Goal: Submit feedback/report problem: Submit feedback/report problem

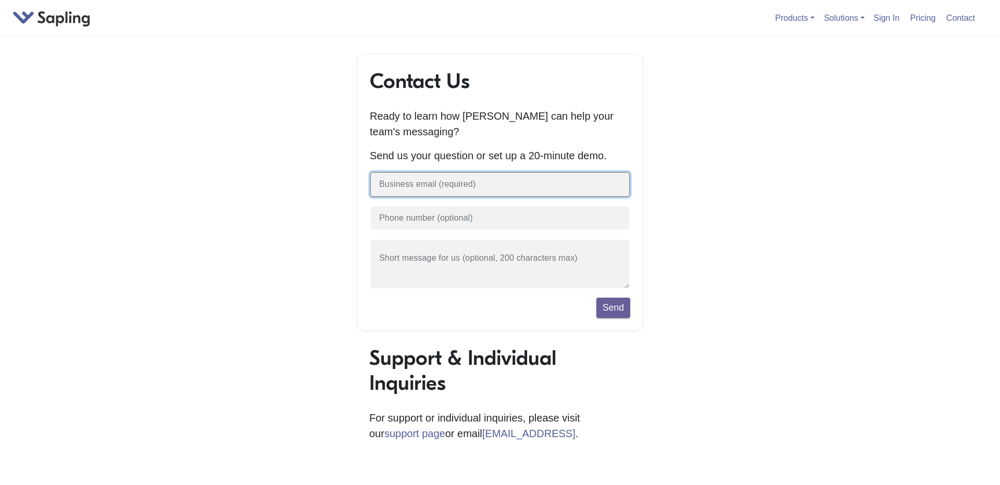
click at [490, 185] on input "text" at bounding box center [500, 185] width 260 height 26
type input "[EMAIL_ADDRESS][DOMAIN_NAME]"
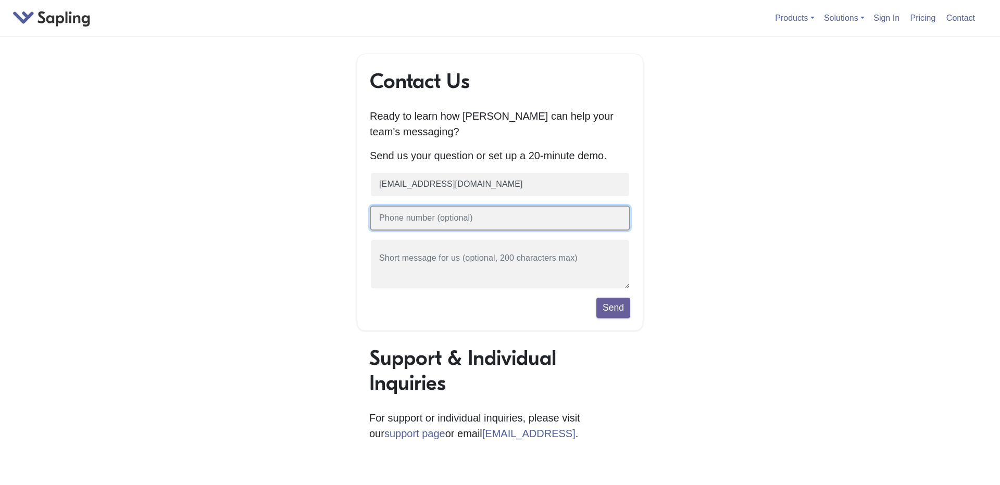
type input "5187086776"
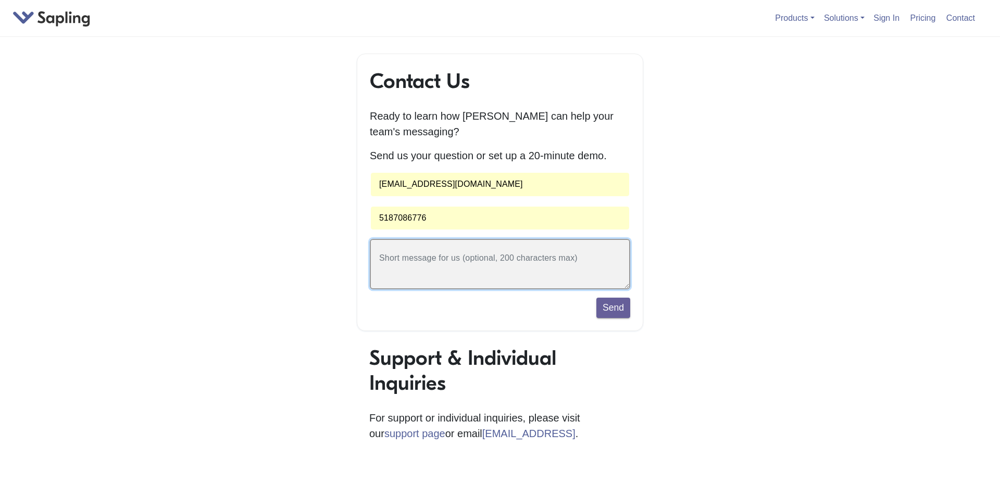
click at [449, 262] on textarea at bounding box center [500, 264] width 260 height 51
type textarea "I was looking for a quote for HIPAA compliant access. Thank you!"
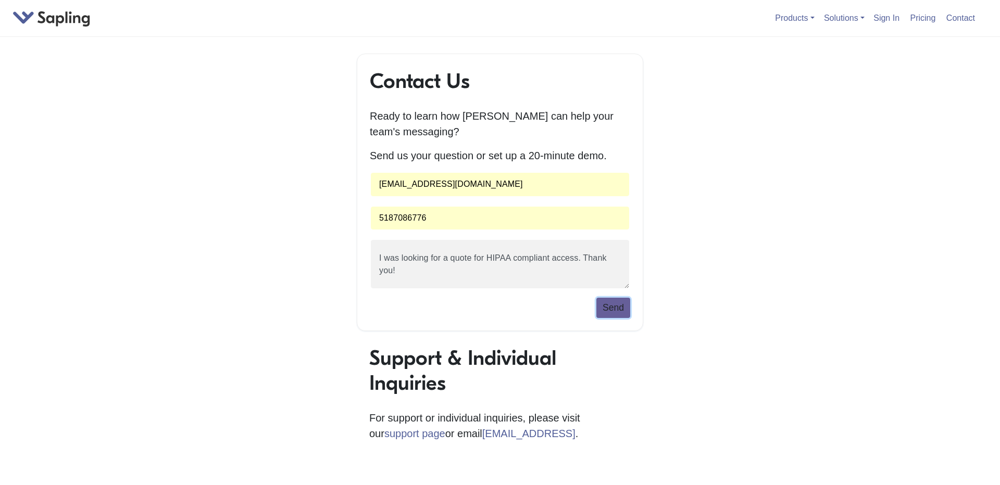
click at [612, 312] on button "Send" at bounding box center [613, 308] width 34 height 20
